Goal: Subscribe to service/newsletter

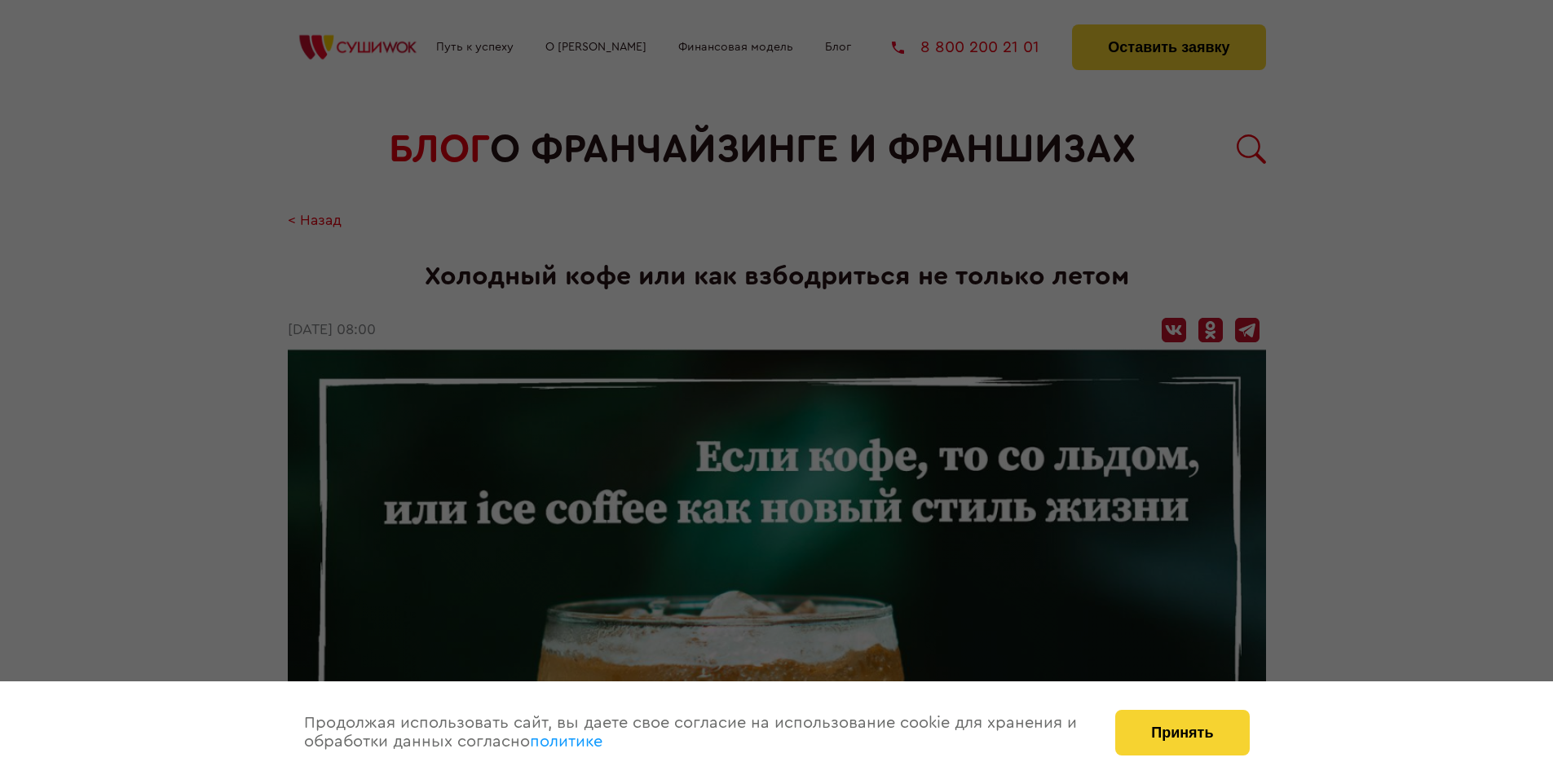
scroll to position [2228, 0]
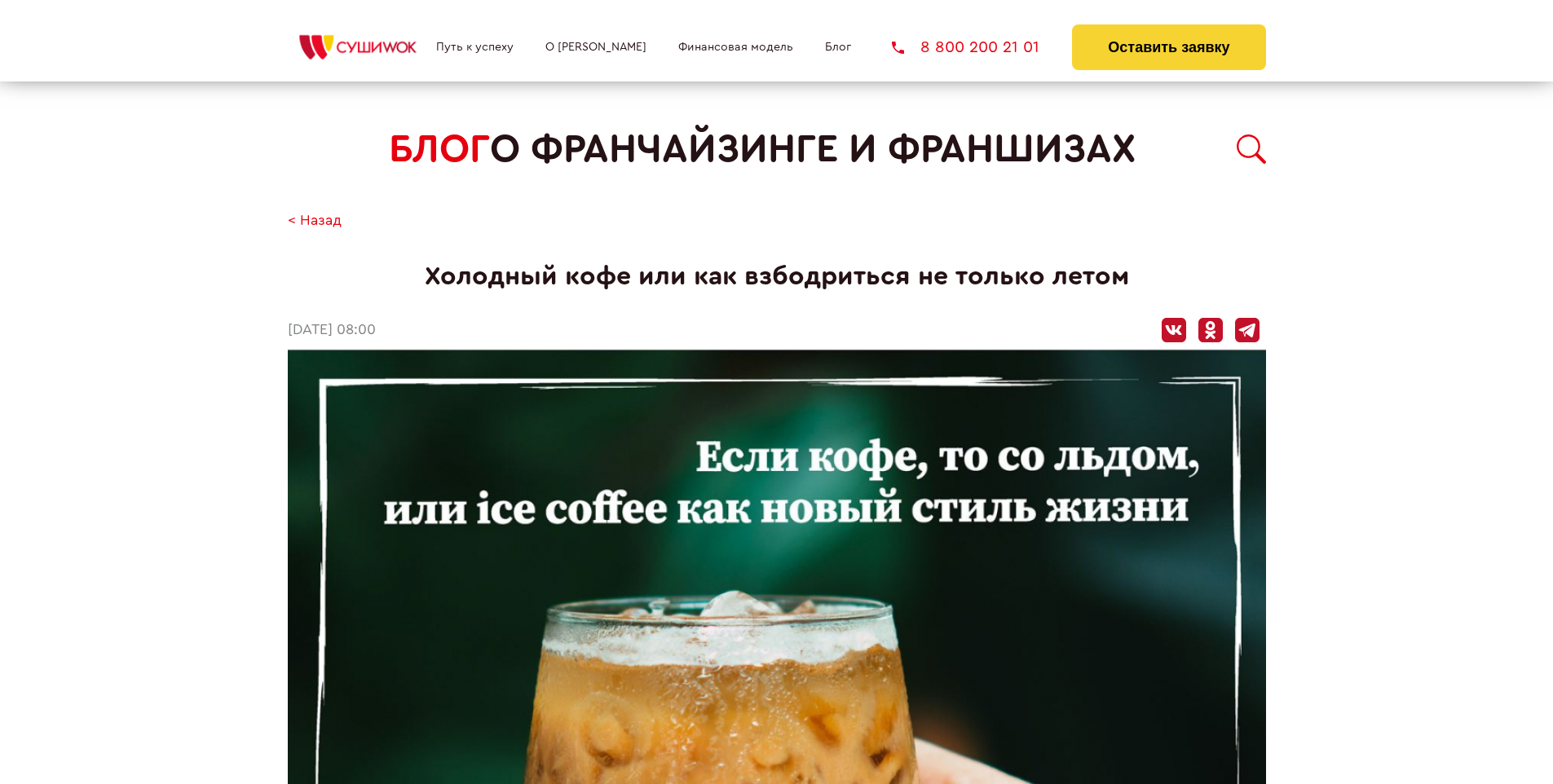
scroll to position [2228, 0]
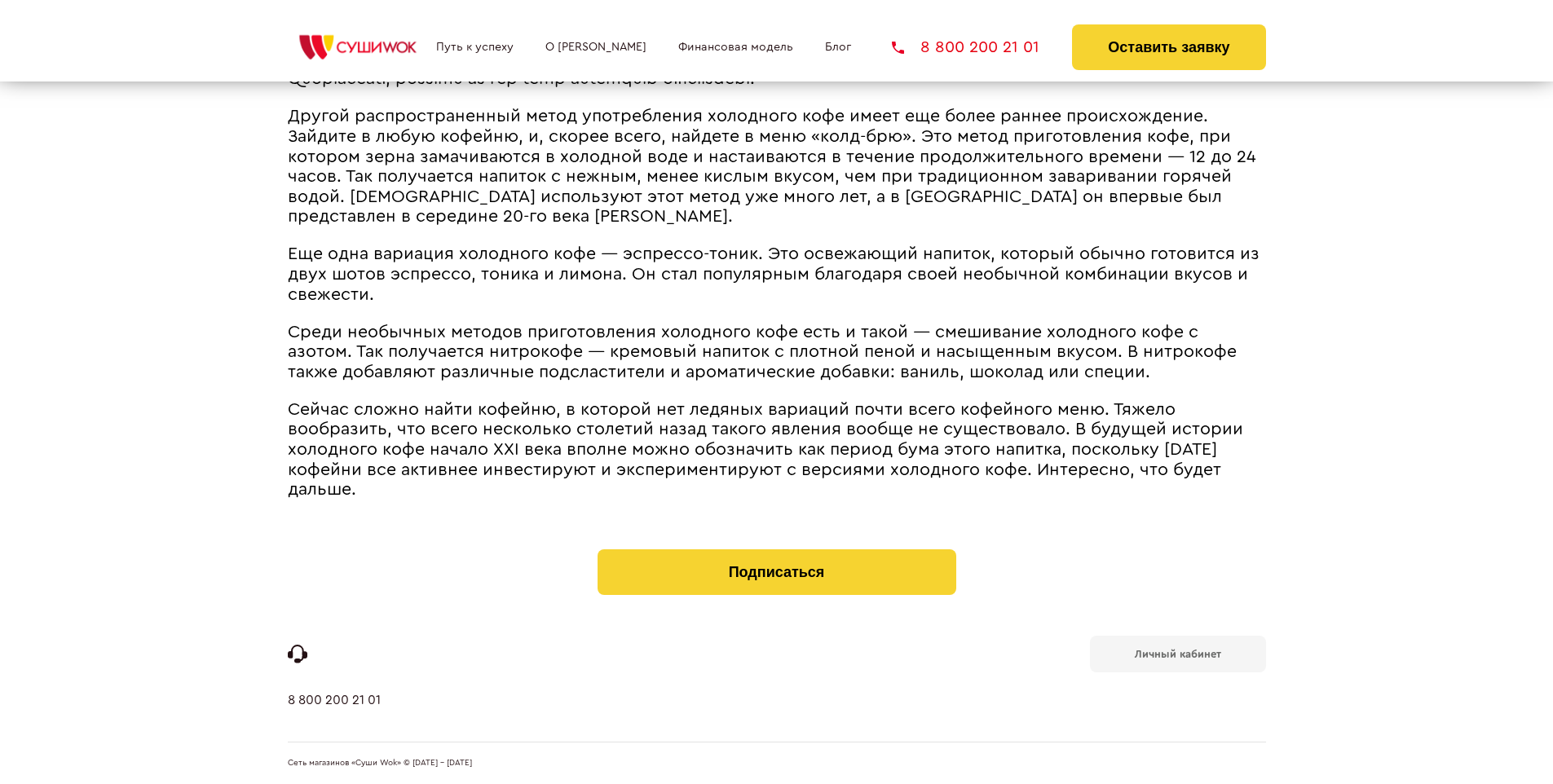
click at [1177, 652] on b "Личный кабинет" at bounding box center [1178, 653] width 86 height 11
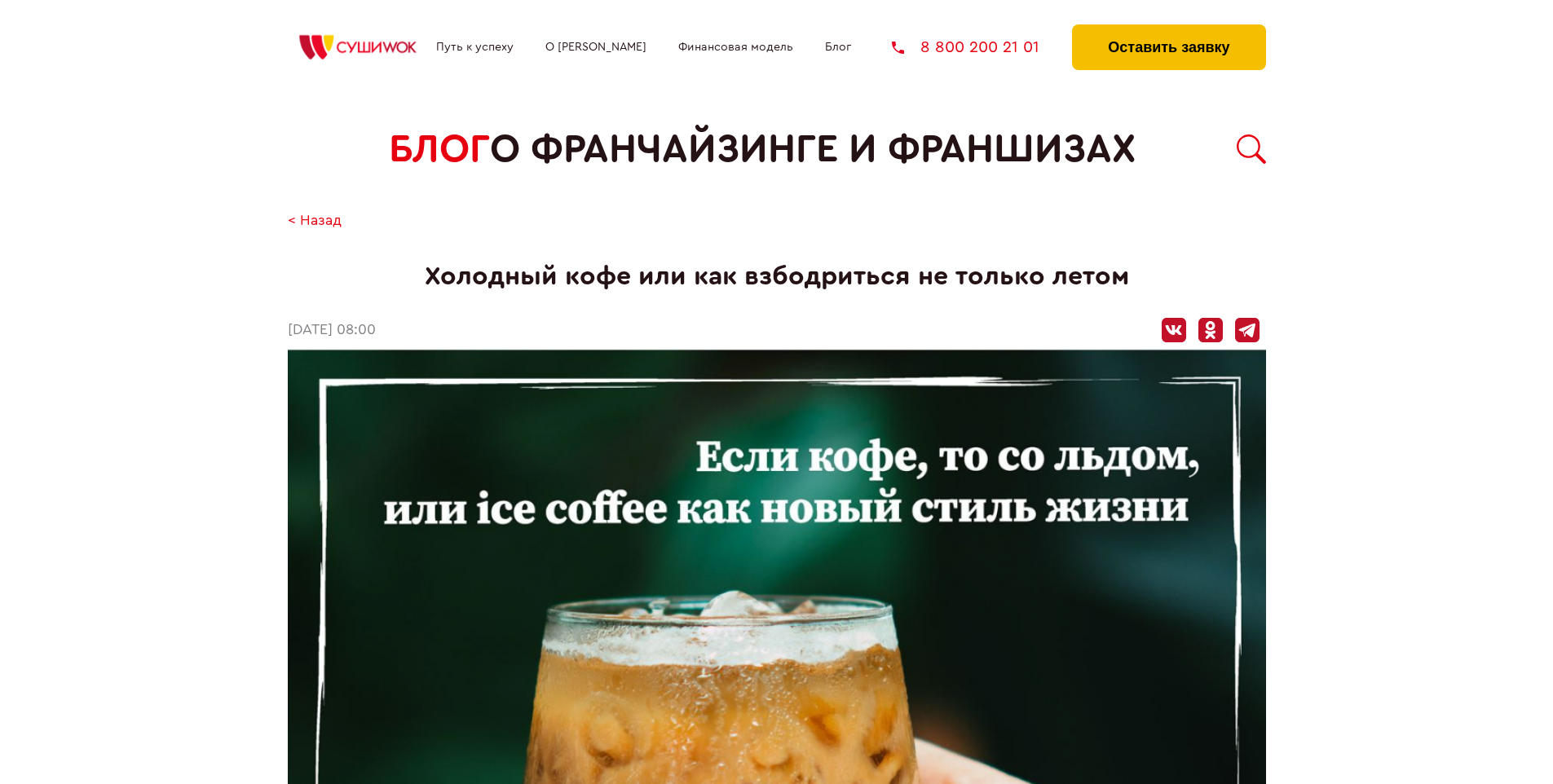
click at [1168, 29] on button "Оставить заявку" at bounding box center [1168, 47] width 193 height 45
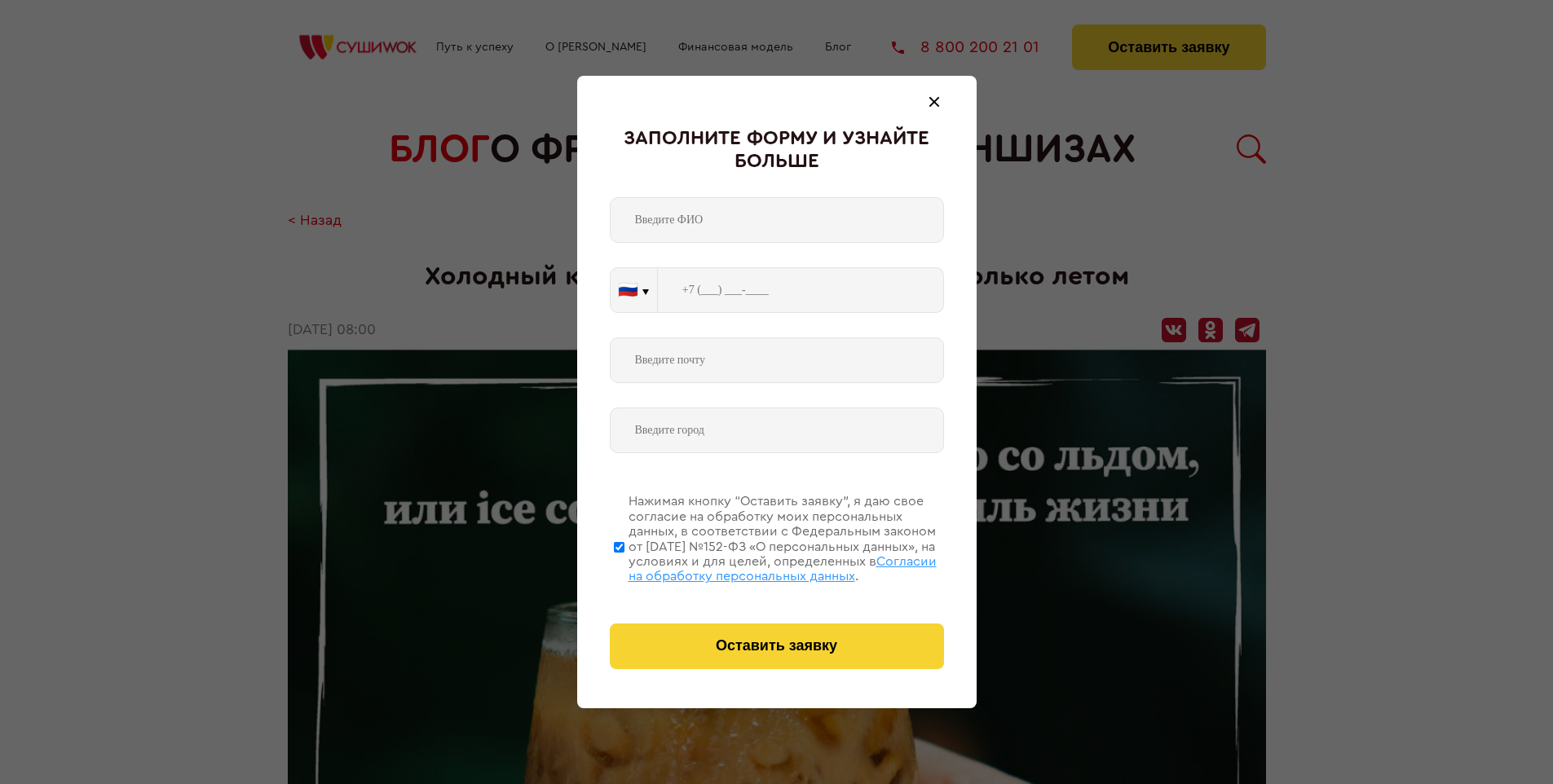
click at [756, 566] on span "Согласии на обработку персональных данных" at bounding box center [783, 568] width 308 height 28
click at [625, 566] on input "Нажимая кнопку “Оставить заявку”, я даю свое согласие на обработку моих персона…" at bounding box center [619, 546] width 11 height 130
checkbox input "false"
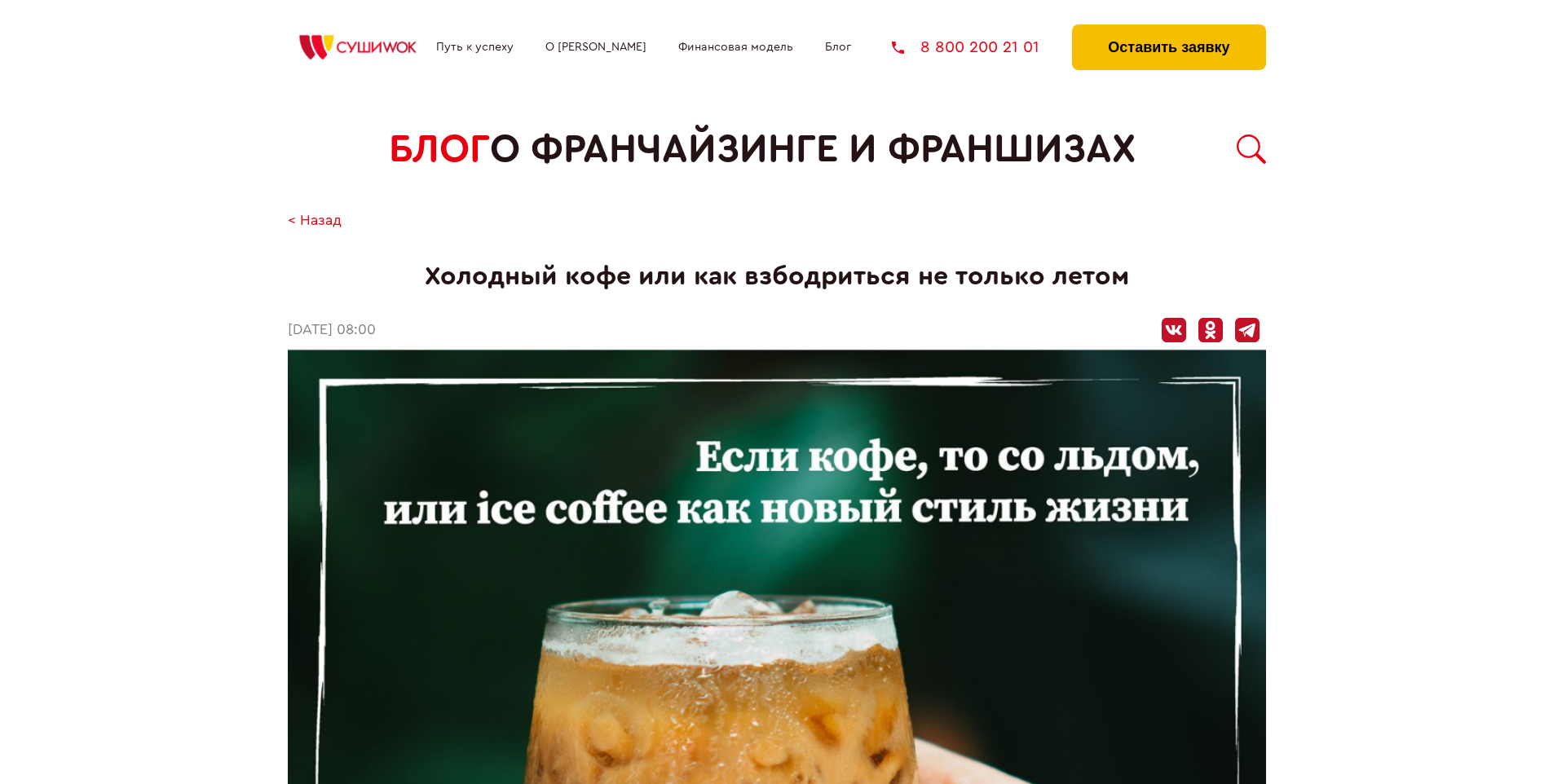
click at [1168, 29] on button "Оставить заявку" at bounding box center [1168, 47] width 193 height 45
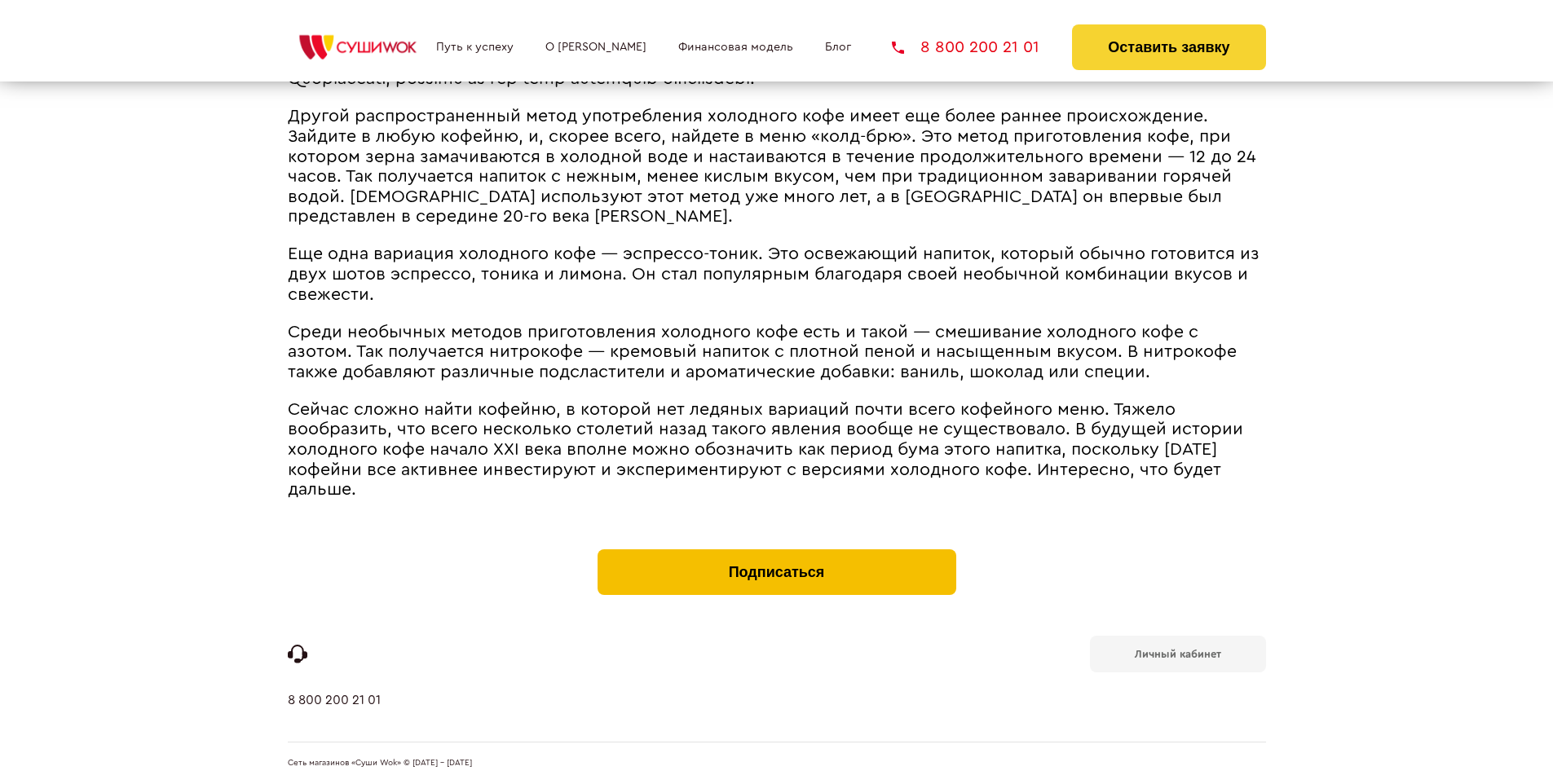
click at [776, 552] on button "Подписаться" at bounding box center [777, 571] width 359 height 45
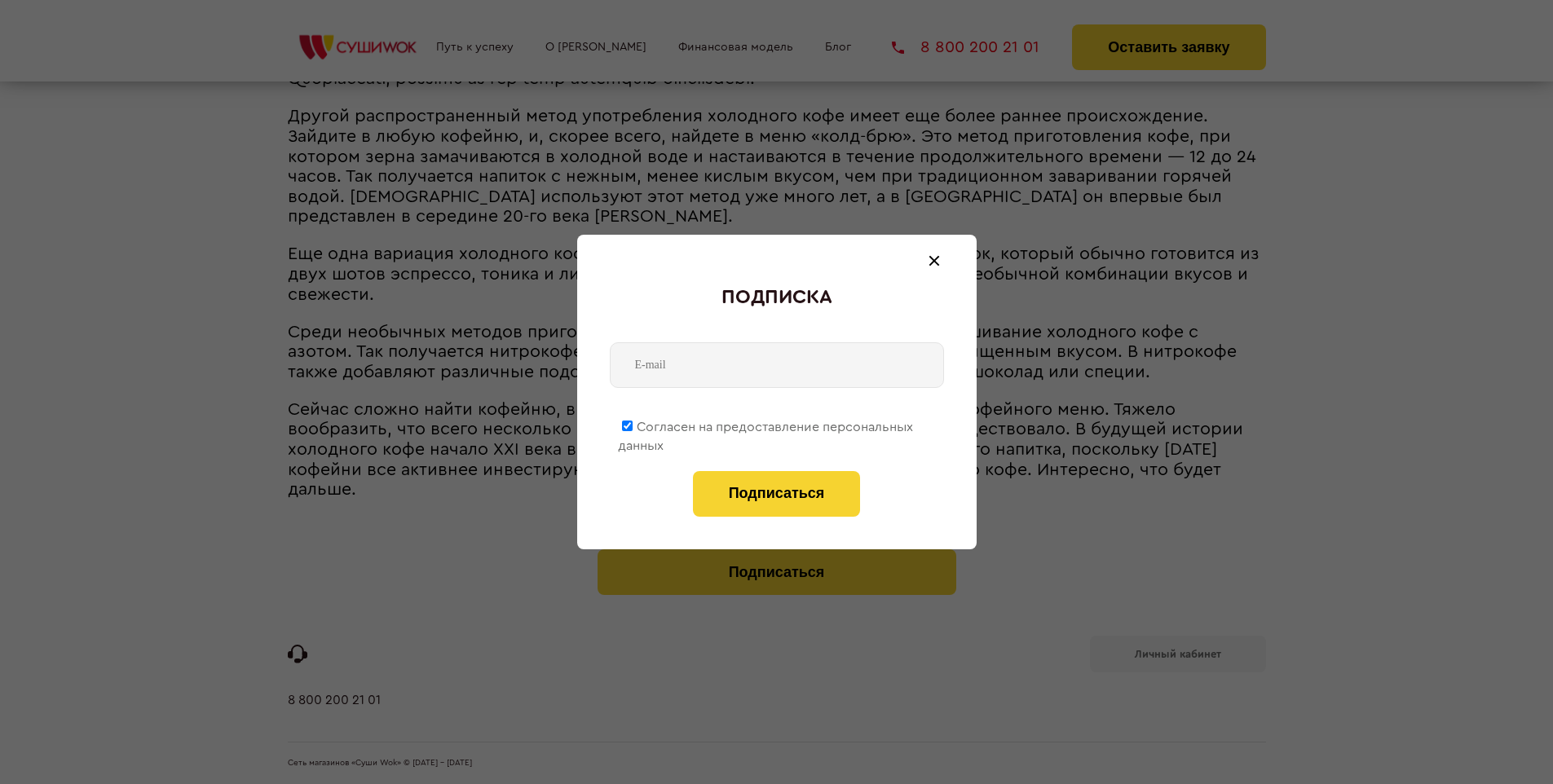
click at [766, 424] on span "Согласен на предоставление персональных данных" at bounding box center [765, 436] width 295 height 32
click at [632, 424] on input "Согласен на предоставление персональных данных" at bounding box center [627, 425] width 11 height 11
checkbox input "false"
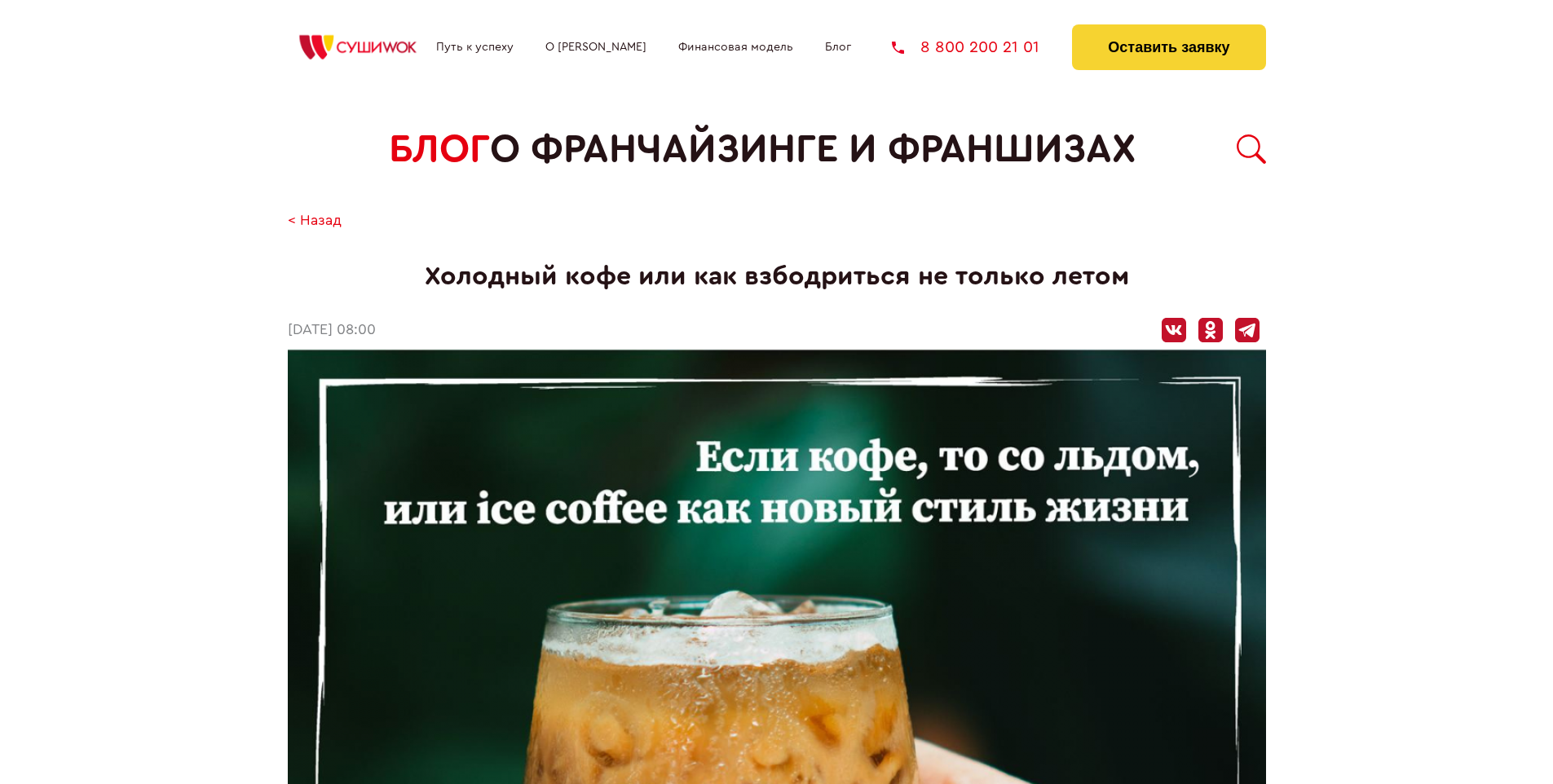
scroll to position [2228, 0]
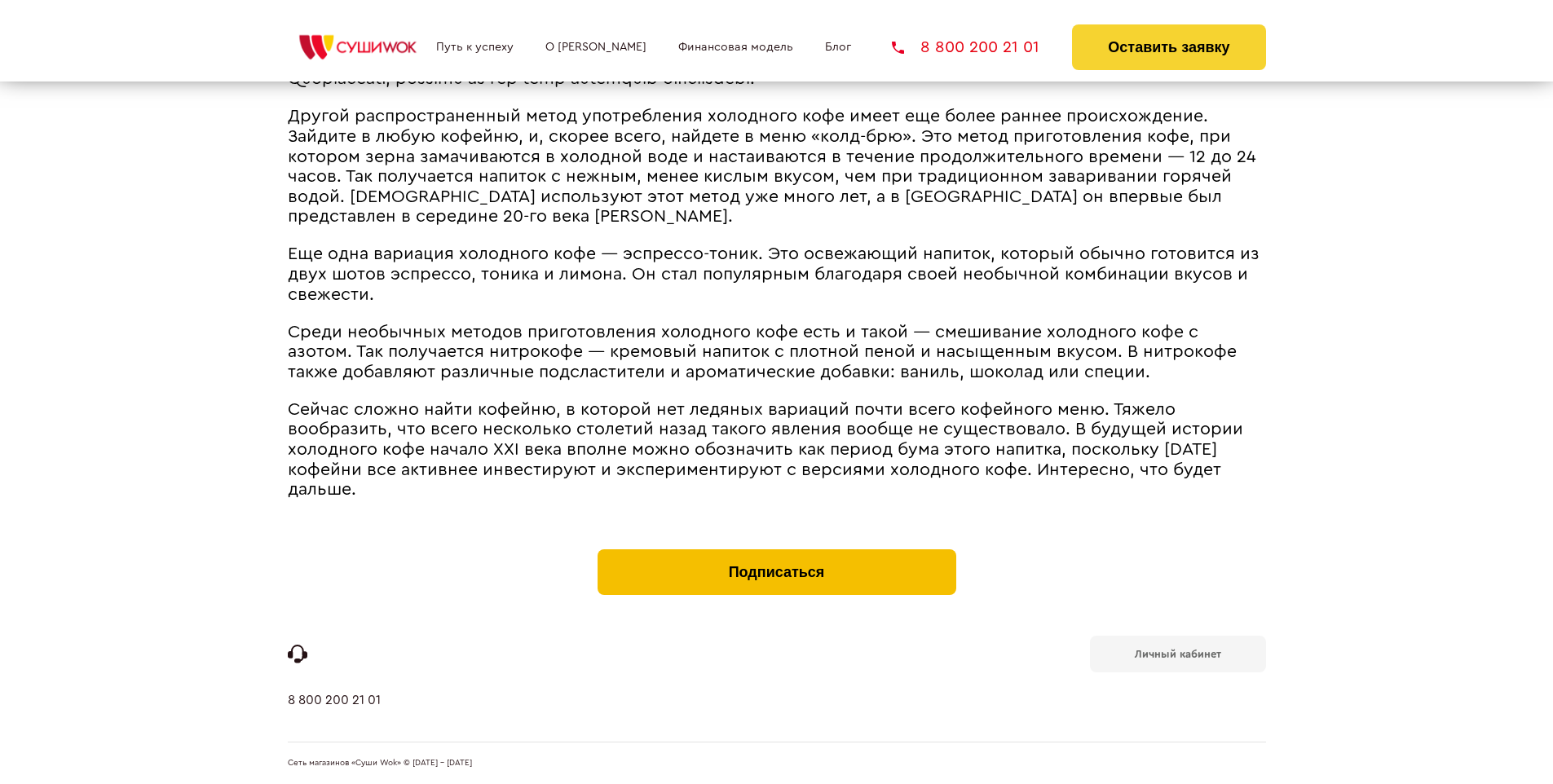
click at [776, 552] on button "Подписаться" at bounding box center [777, 571] width 359 height 45
